Goal: Task Accomplishment & Management: Use online tool/utility

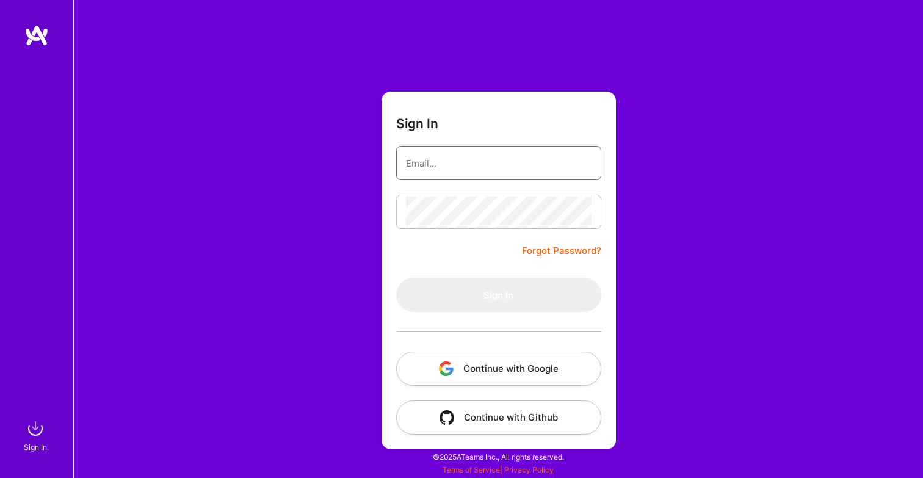
click at [494, 164] on input "email" at bounding box center [499, 163] width 186 height 31
type input "[PERSON_NAME][EMAIL_ADDRESS][PERSON_NAME][PERSON_NAME][DOMAIN_NAME]"
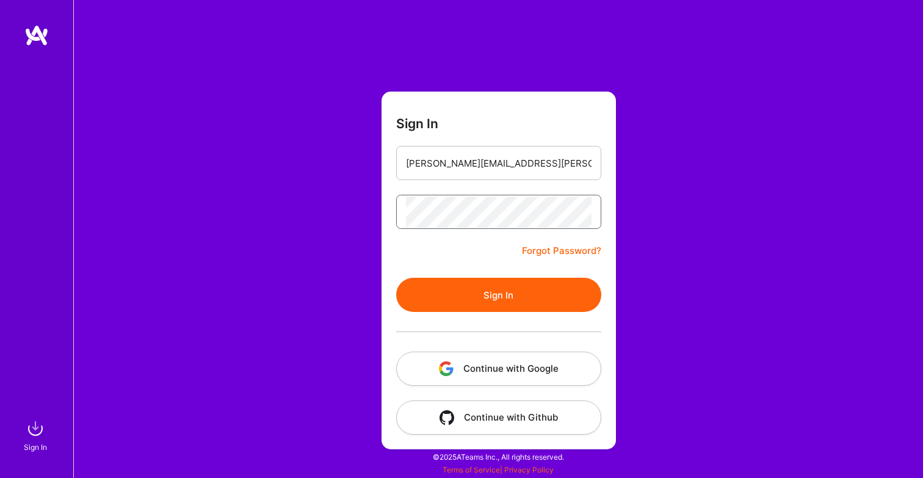
click at [396, 278] on button "Sign In" at bounding box center [498, 295] width 205 height 34
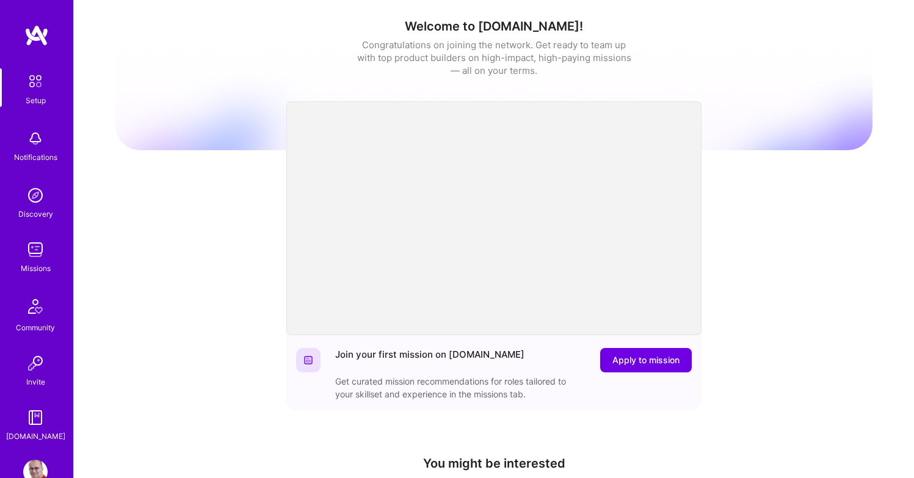
click at [37, 258] on img at bounding box center [35, 249] width 24 height 24
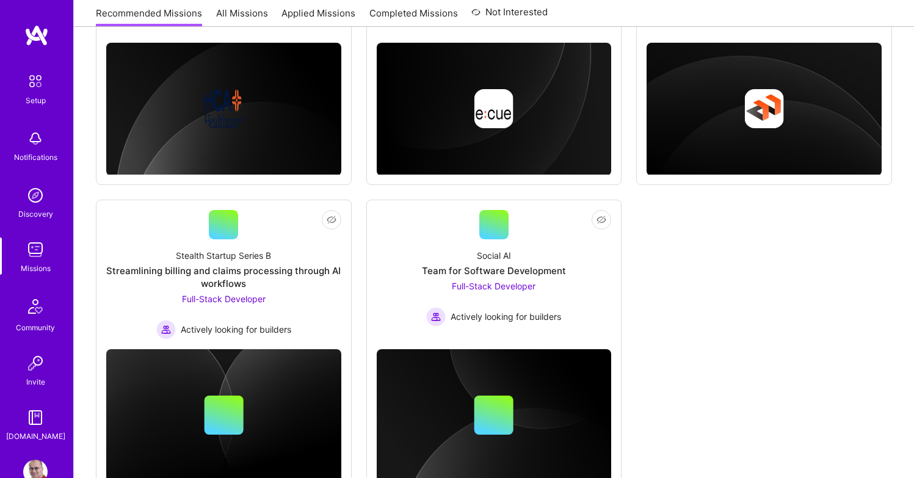
scroll to position [653, 0]
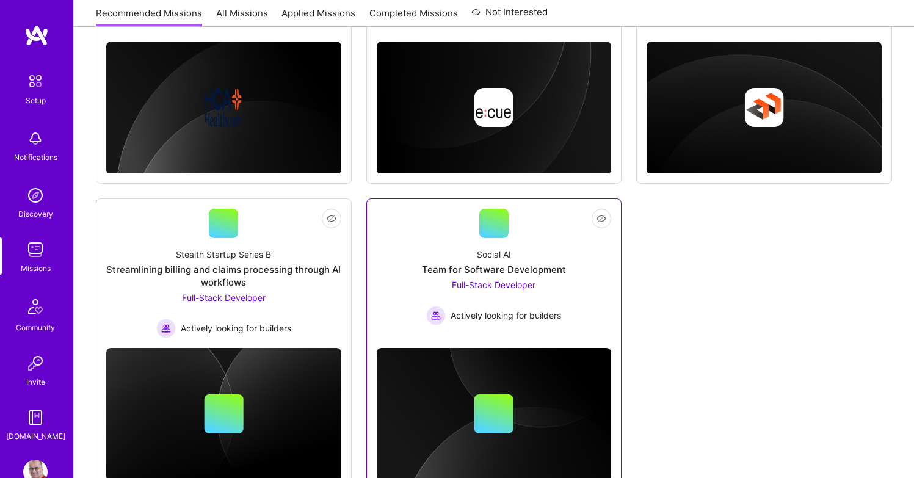
click at [507, 251] on div "Social AI" at bounding box center [494, 254] width 34 height 13
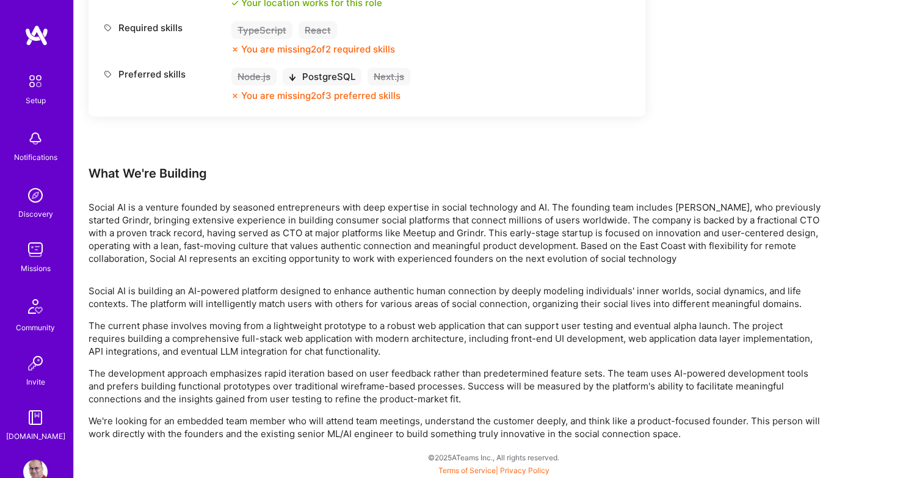
scroll to position [587, 0]
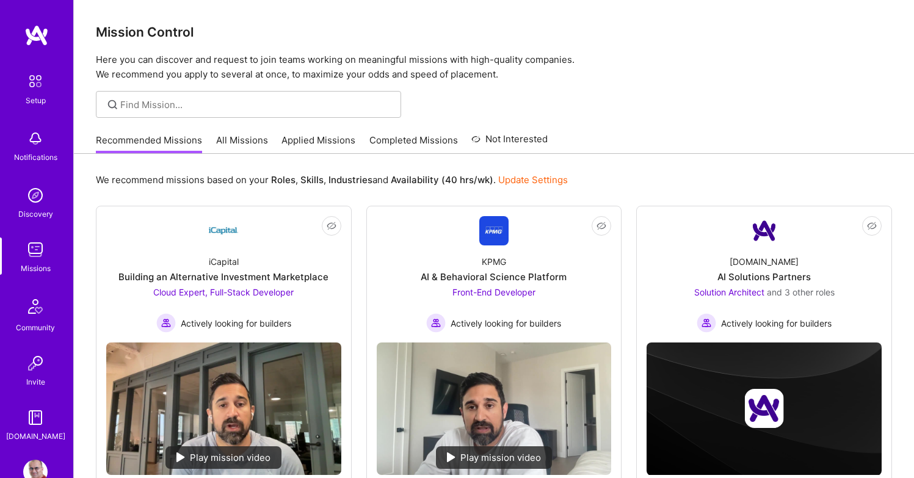
click at [243, 140] on link "All Missions" at bounding box center [242, 144] width 52 height 20
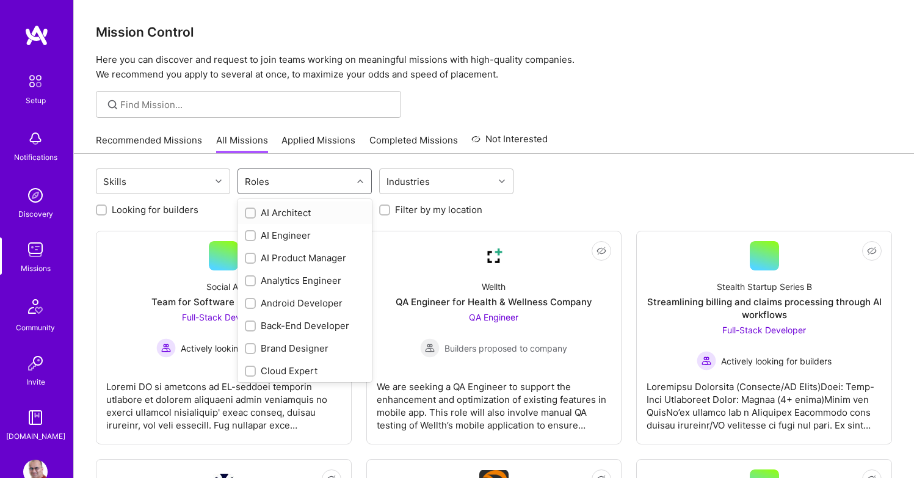
click at [295, 194] on div "Roles" at bounding box center [304, 181] width 134 height 26
click at [294, 326] on div "Back-End Developer" at bounding box center [305, 325] width 120 height 13
checkbox input "true"
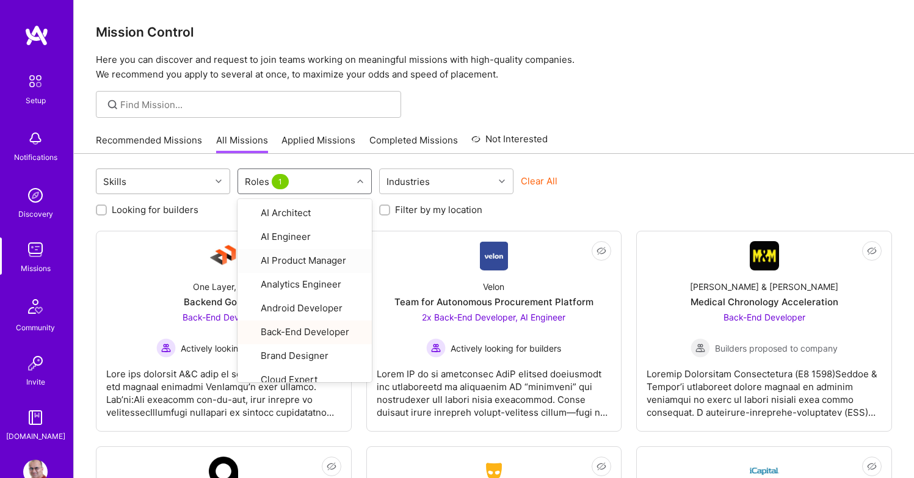
click at [189, 176] on div "Skills" at bounding box center [153, 181] width 114 height 24
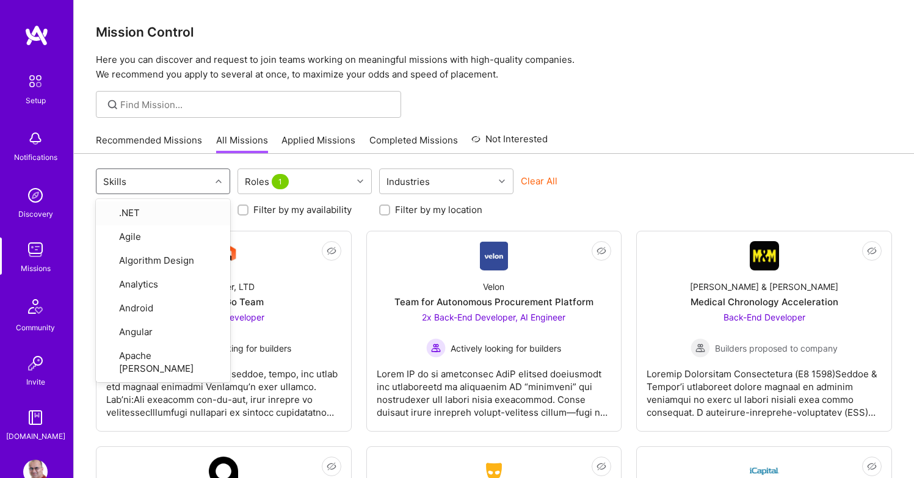
click at [252, 228] on div "option .NET focused, 1 of 83. 83 results available. Use Up and Down to choose o…" at bounding box center [494, 415] width 840 height 523
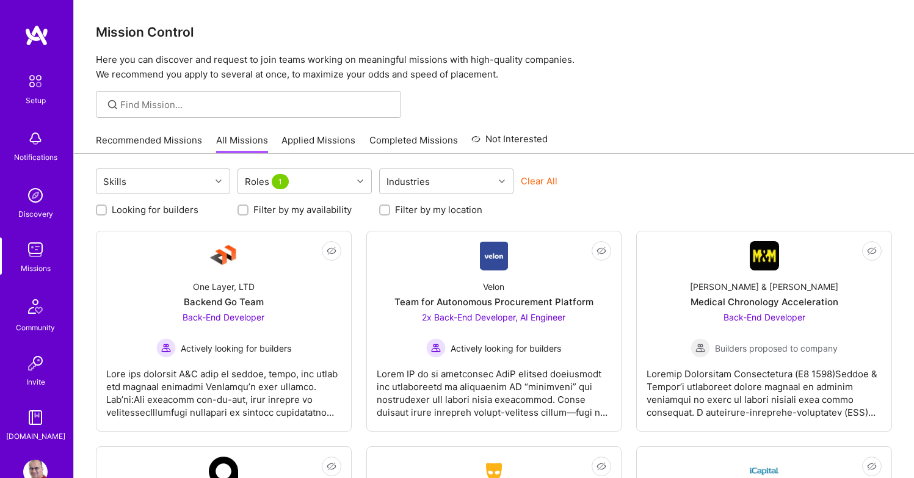
click at [151, 209] on label "Looking for builders" at bounding box center [155, 209] width 87 height 13
click at [107, 209] on input "Looking for builders" at bounding box center [102, 210] width 9 height 9
checkbox input "true"
